Goal: Check status

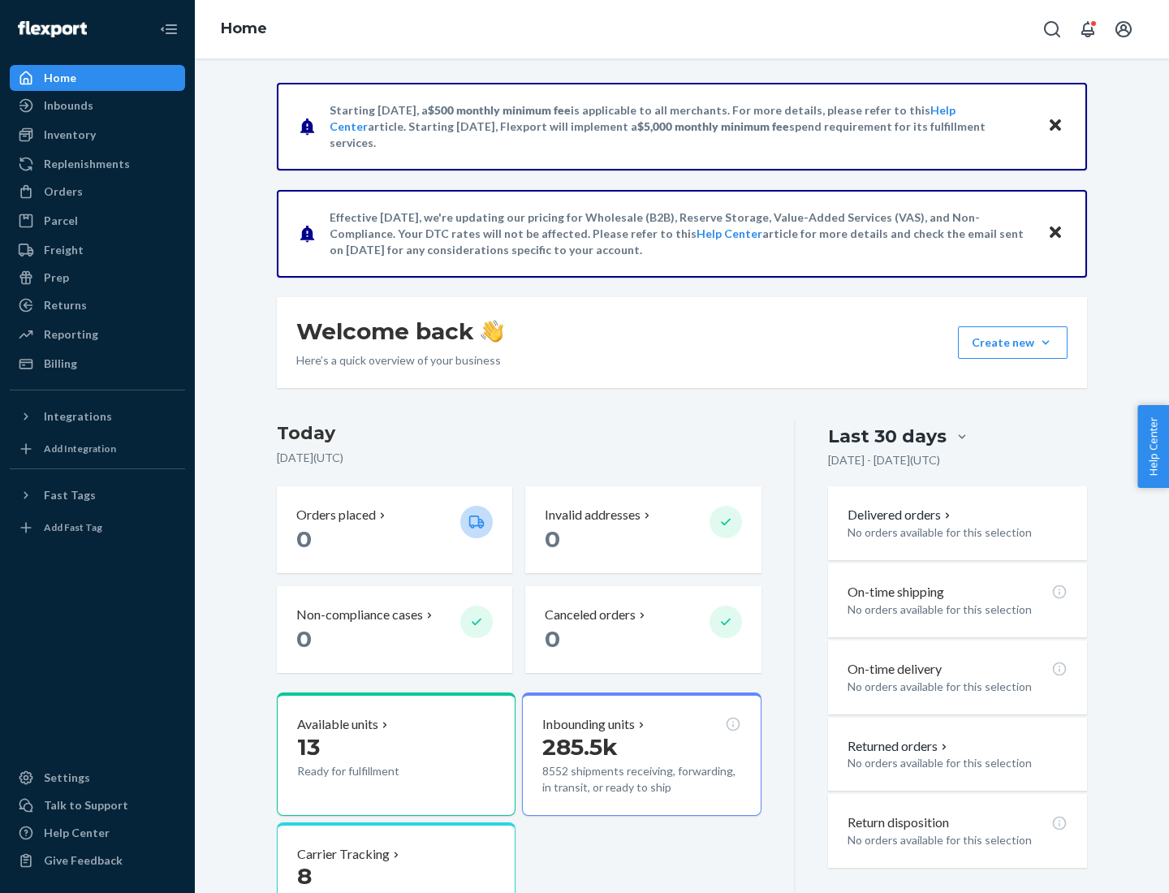
click at [1046, 343] on button "Create new Create new inbound Create new order Create new product" at bounding box center [1013, 342] width 110 height 32
click at [67, 106] on div "Inbounds" at bounding box center [69, 105] width 50 height 16
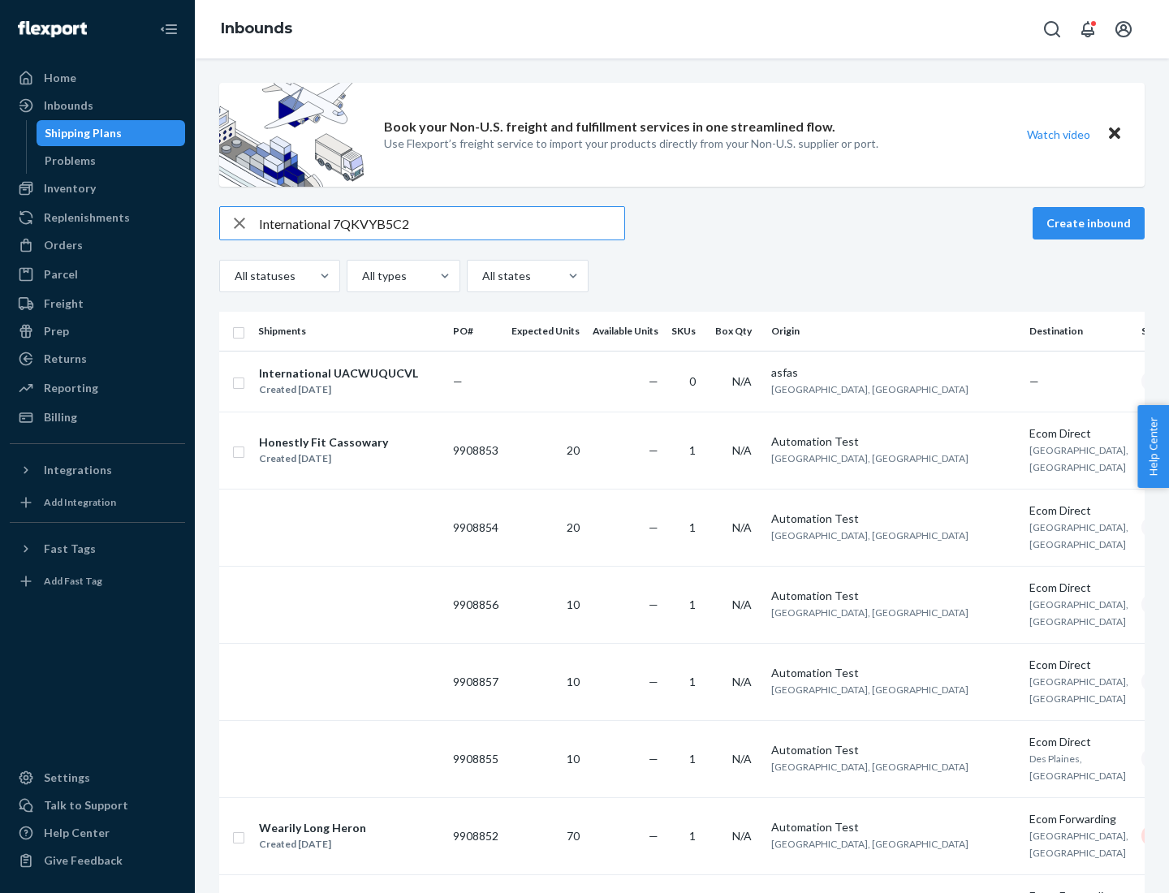
type input "International 7QKVYB5C29"
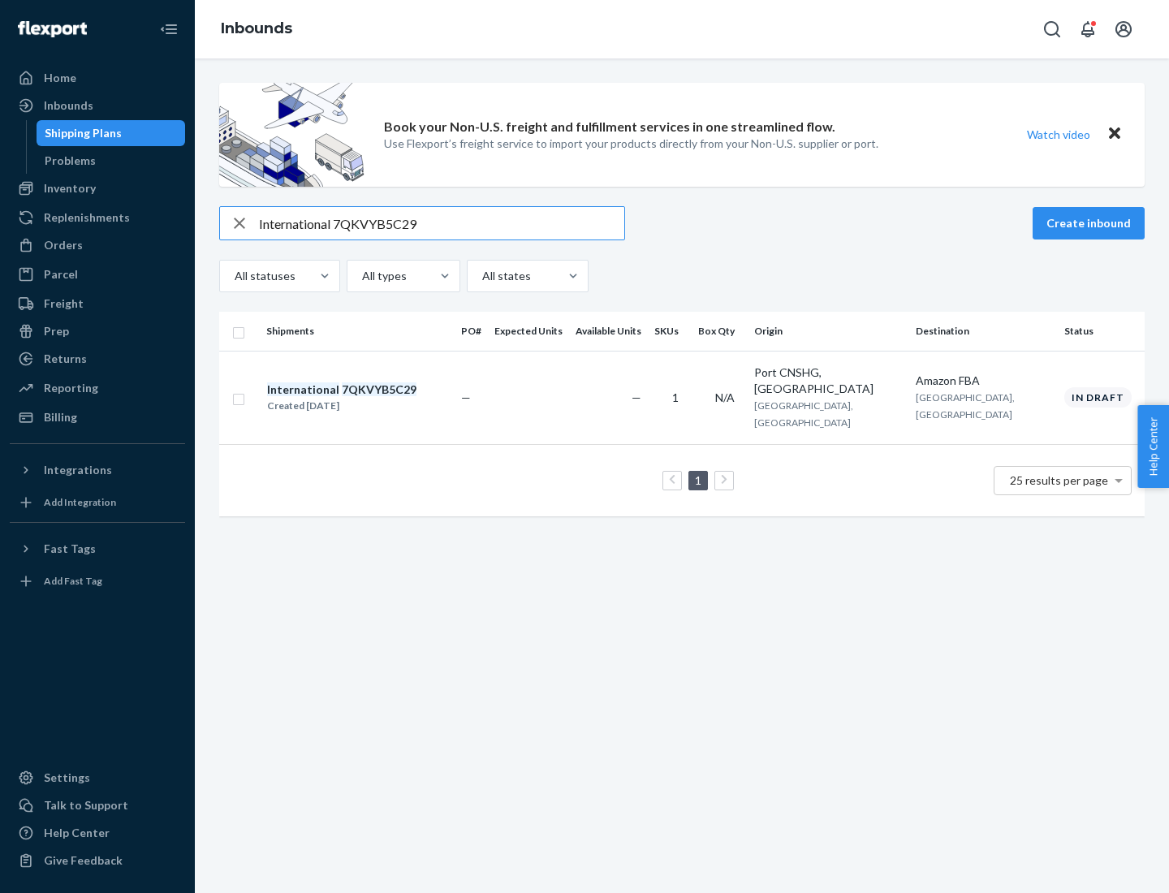
click at [369, 398] on div "Created [DATE]" at bounding box center [341, 406] width 149 height 16
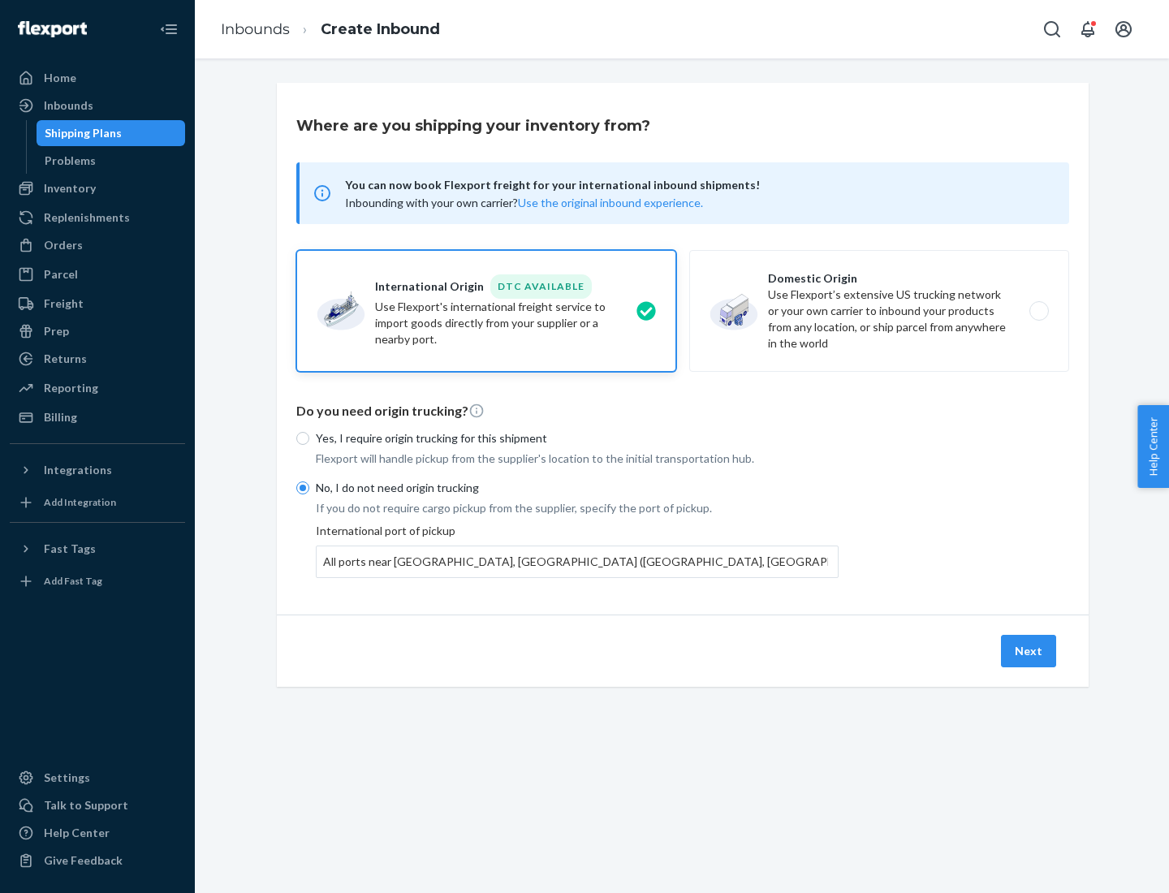
click at [1029, 650] on button "Next" at bounding box center [1028, 651] width 55 height 32
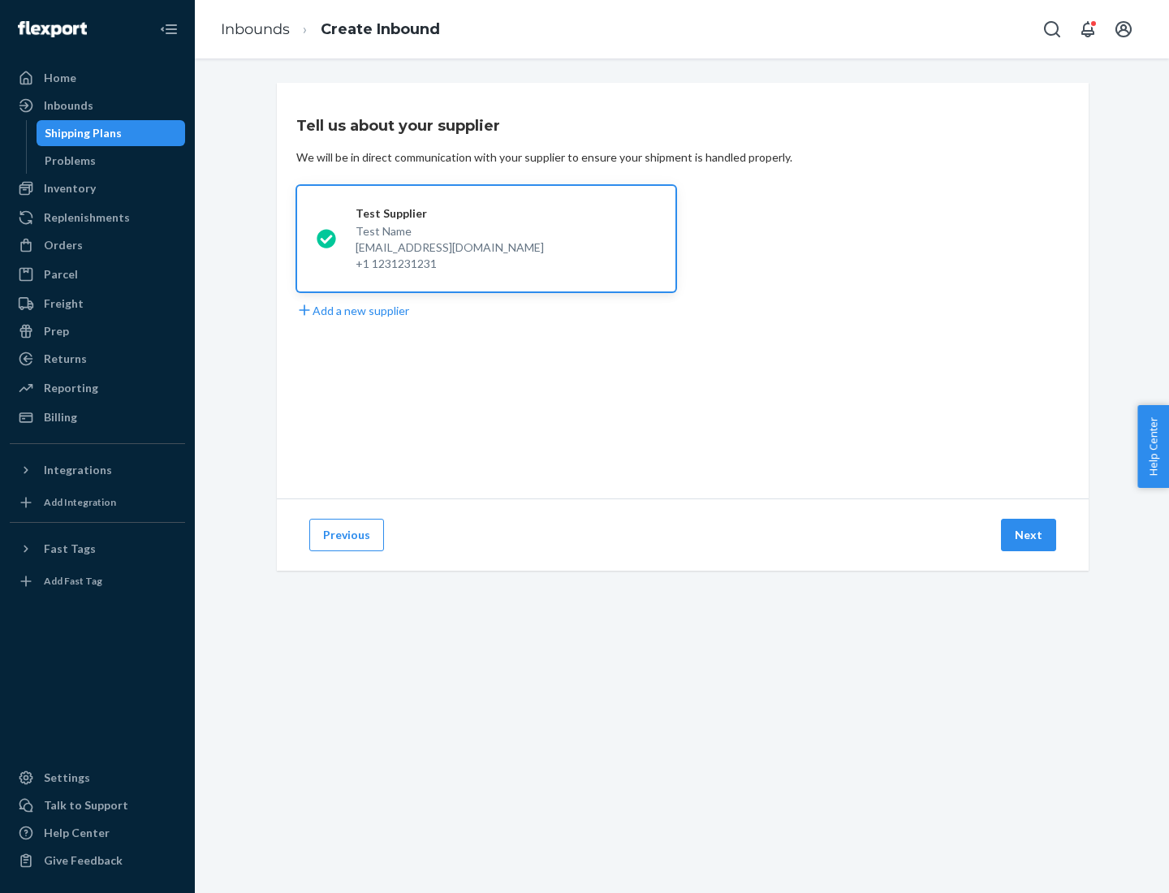
click at [1029, 535] on button "Next" at bounding box center [1028, 535] width 55 height 32
